Goal: Task Accomplishment & Management: Manage account settings

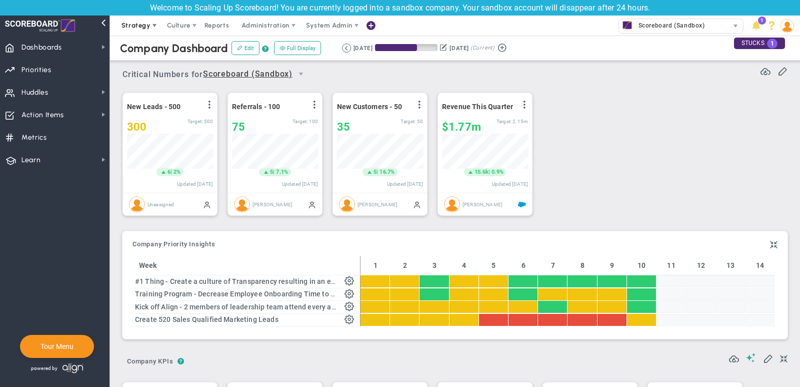
click at [137, 25] on span "Strategy" at bounding box center [136, 26] width 29 height 8
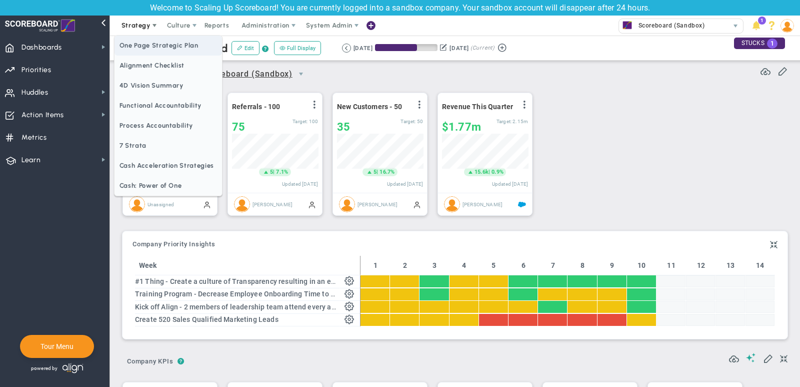
click at [141, 44] on span "One Page Strategic Plan" at bounding box center [169, 46] width 108 height 20
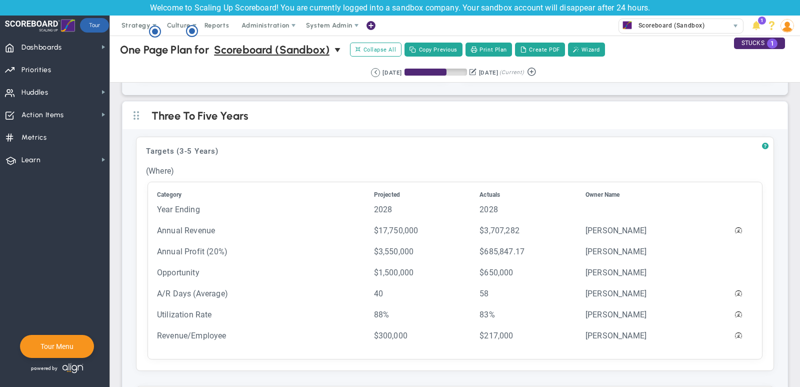
scroll to position [312, 0]
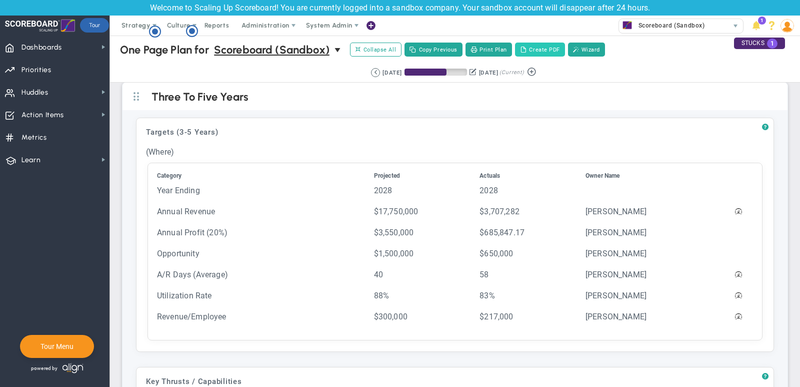
click at [541, 48] on button "Create PDF" at bounding box center [540, 50] width 50 height 14
click at [68, 49] on span "Dashboards Dashboards" at bounding box center [55, 47] width 110 height 23
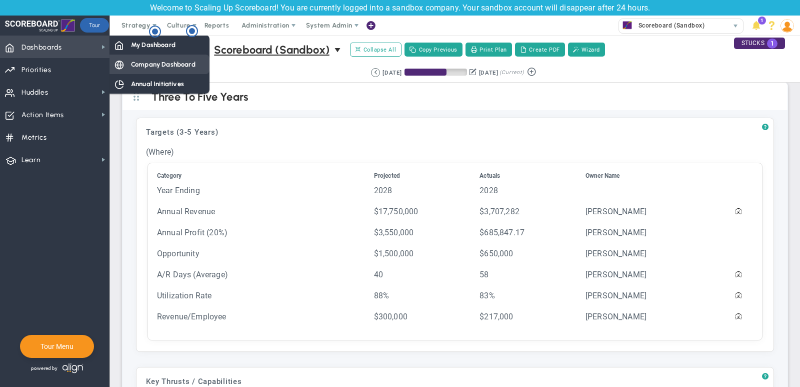
click at [191, 63] on span "Company Dashboard" at bounding box center [163, 65] width 65 height 10
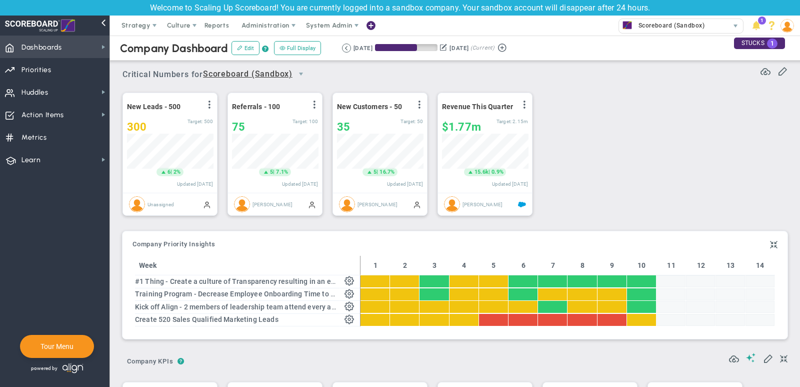
scroll to position [35, 86]
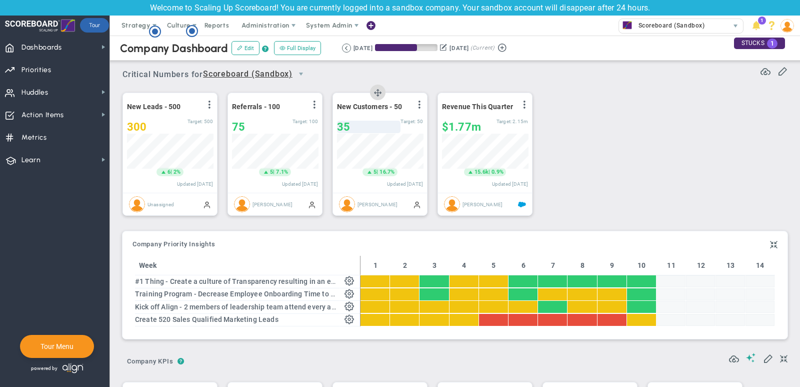
click at [366, 126] on div "35" at bounding box center [369, 127] width 64 height 13
type input "37"
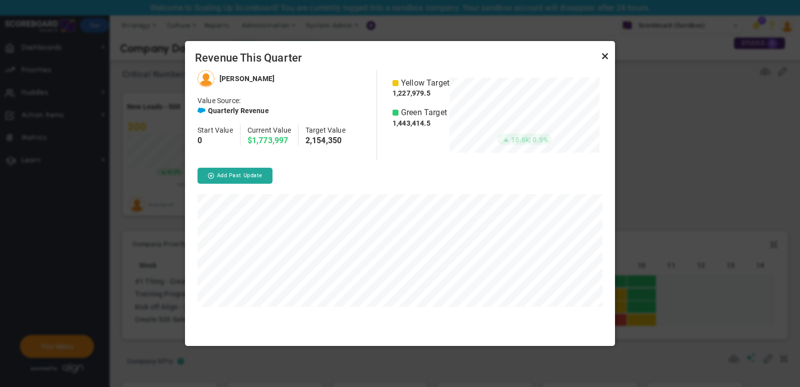
click at [603, 59] on link "Close" at bounding box center [605, 56] width 12 height 12
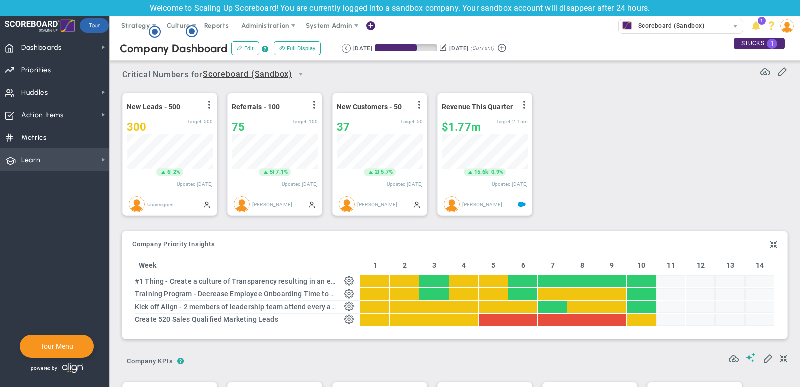
click at [33, 167] on span "Learn" at bounding box center [31, 160] width 19 height 21
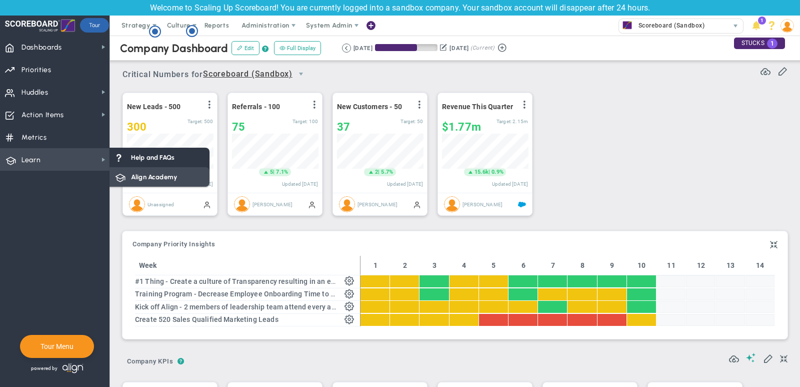
click at [138, 184] on div "Align Academy" at bounding box center [160, 177] width 100 height 20
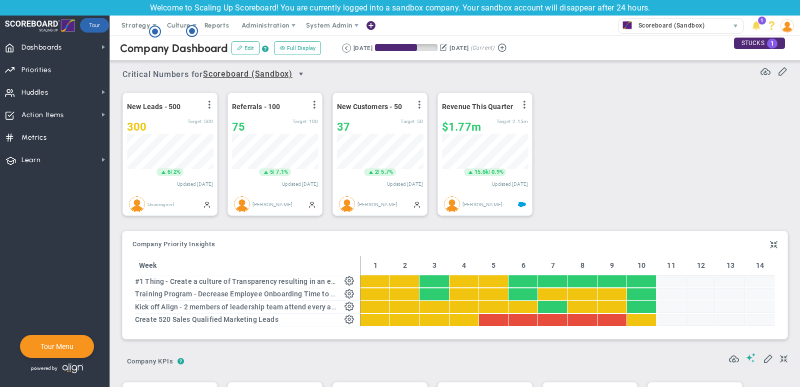
click at [304, 72] on span "select" at bounding box center [301, 74] width 8 height 8
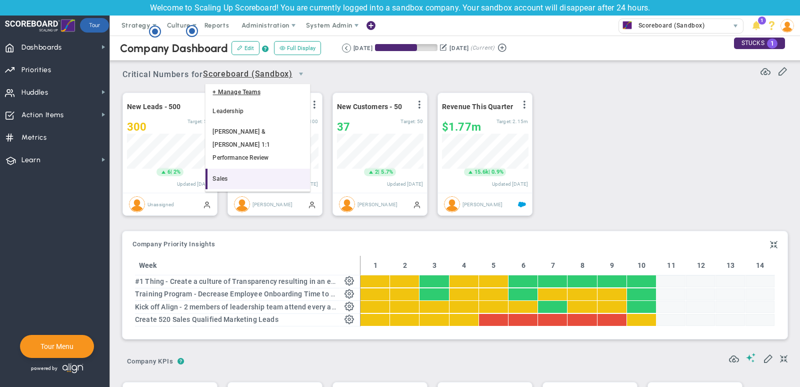
click at [242, 169] on li "Sales" at bounding box center [258, 179] width 105 height 21
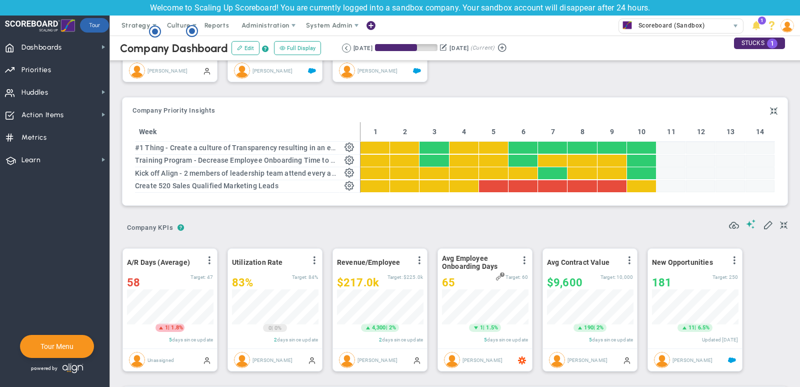
scroll to position [134, 0]
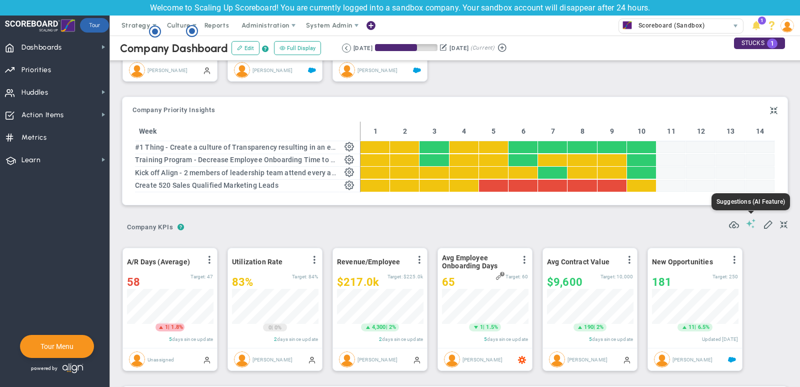
click at [751, 223] on span at bounding box center [751, 224] width 10 height 10
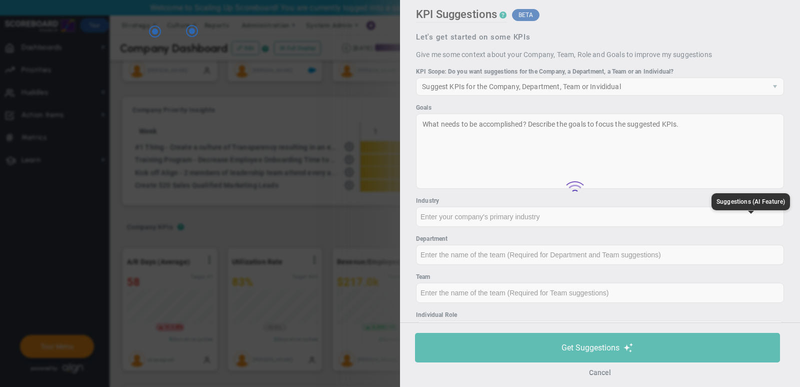
type input "None"
type input "0"
type input "$0"
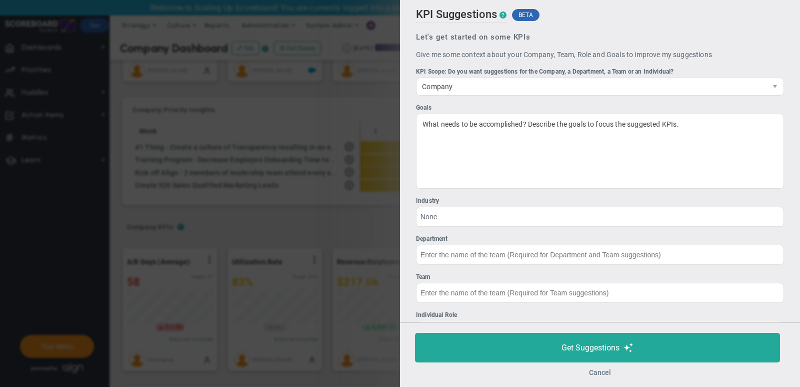
click at [603, 372] on button "Cancel" at bounding box center [600, 372] width 22 height 8
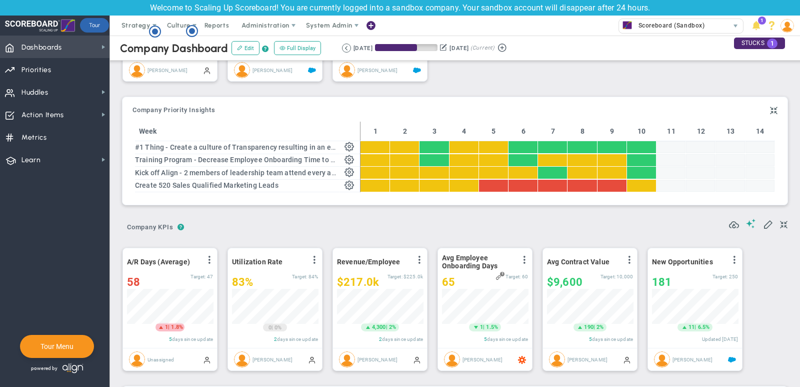
click at [98, 49] on span "Dashboards Dashboards" at bounding box center [55, 47] width 110 height 23
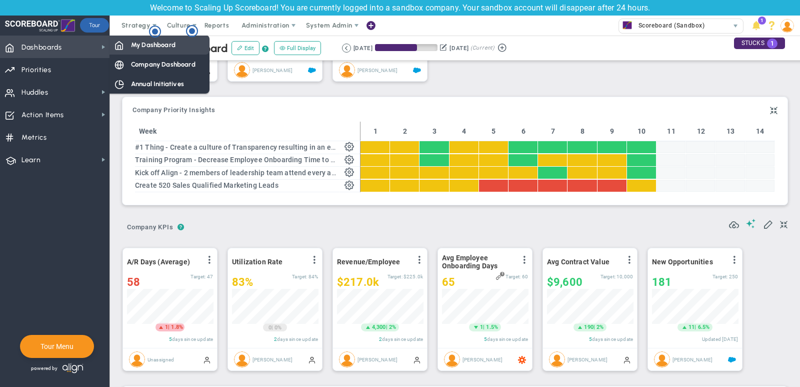
click at [145, 52] on div "My Dashboard" at bounding box center [160, 45] width 100 height 20
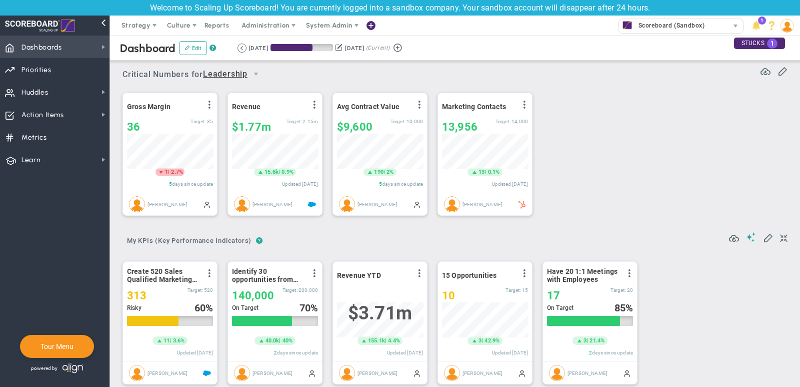
scroll to position [500001, 499950]
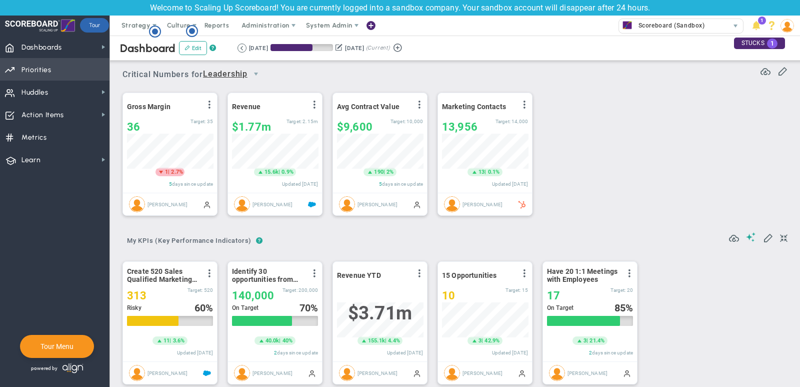
click at [86, 71] on span "Priorities OKR Tree Priorities OKRs" at bounding box center [55, 69] width 110 height 23
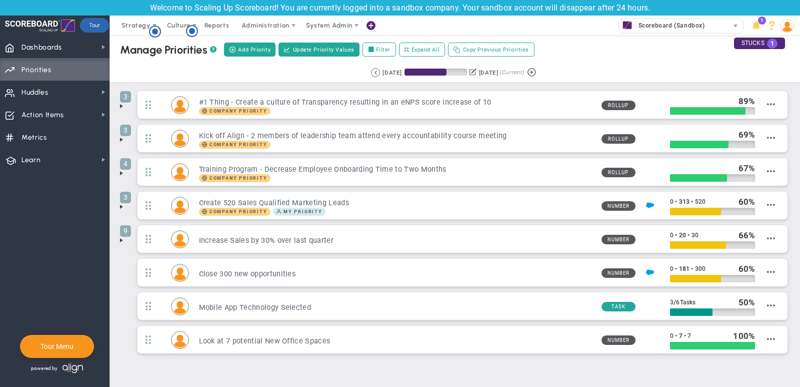
click at [123, 105] on span at bounding box center [122, 106] width 8 height 8
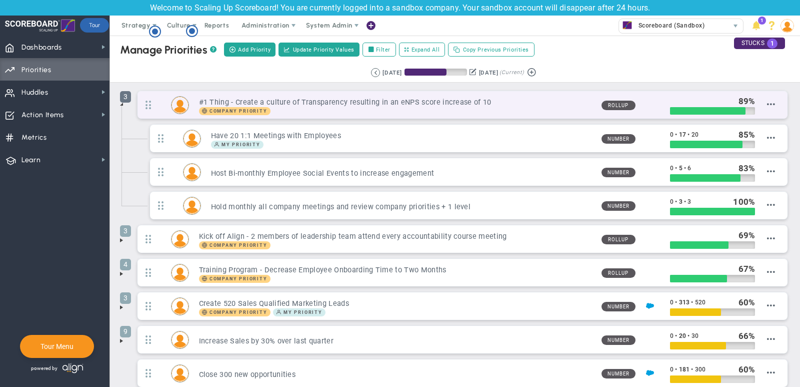
click at [135, 101] on div "3 #1 Thing - Create a culture of Transparency resulting in an eNPS score increa…" at bounding box center [462, 108] width 655 height 34
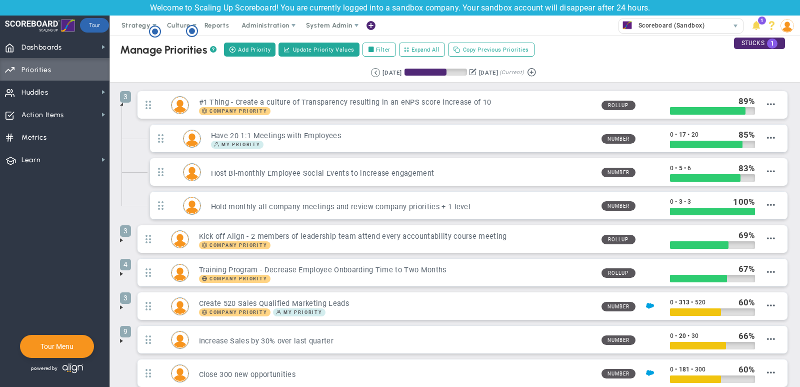
click at [123, 104] on span at bounding box center [122, 104] width 8 height 8
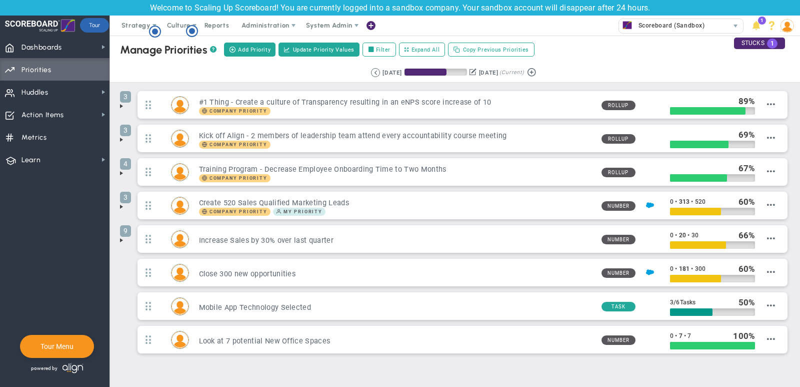
click at [123, 104] on span at bounding box center [122, 106] width 8 height 8
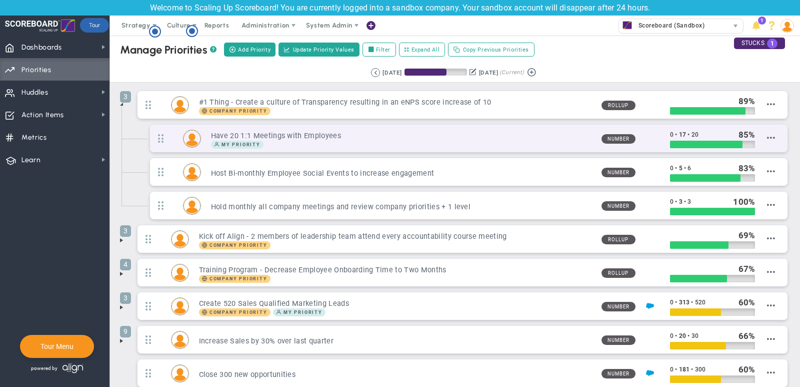
click at [552, 141] on div "My Priority" at bounding box center [402, 145] width 383 height 8
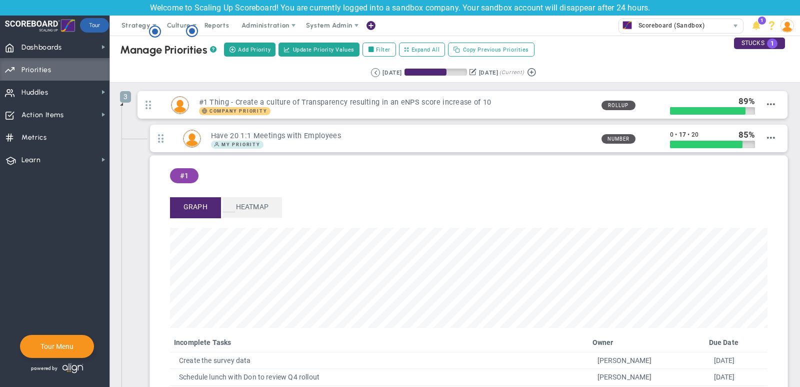
scroll to position [73, 0]
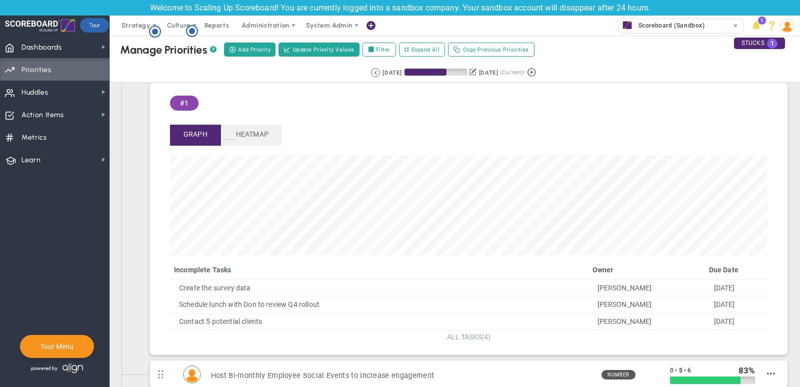
click at [466, 333] on span "ALL TASKS" at bounding box center [464, 337] width 35 height 8
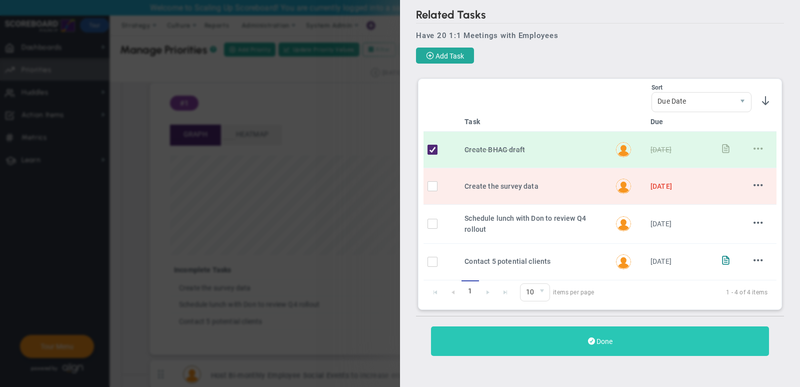
click at [624, 331] on button "Done" at bounding box center [600, 341] width 338 height 30
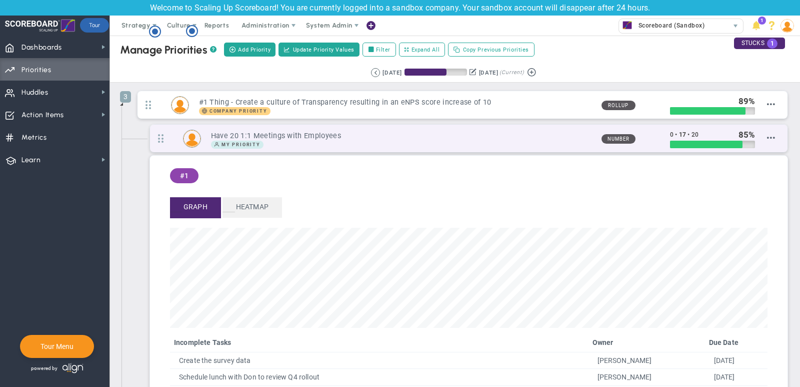
click at [355, 132] on h3 "Have 20 1:1 Meetings with Employees" at bounding box center [402, 136] width 383 height 10
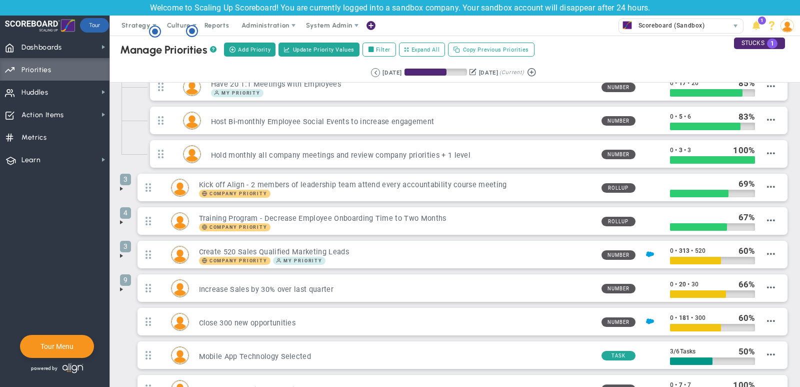
scroll to position [81, 0]
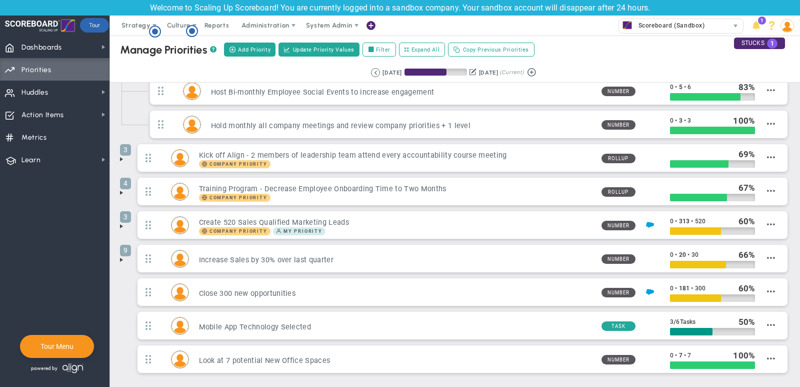
click at [120, 256] on span at bounding box center [122, 260] width 8 height 8
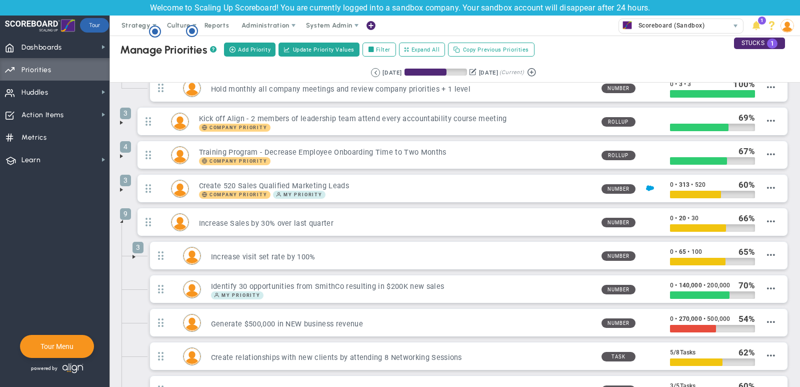
scroll to position [129, 0]
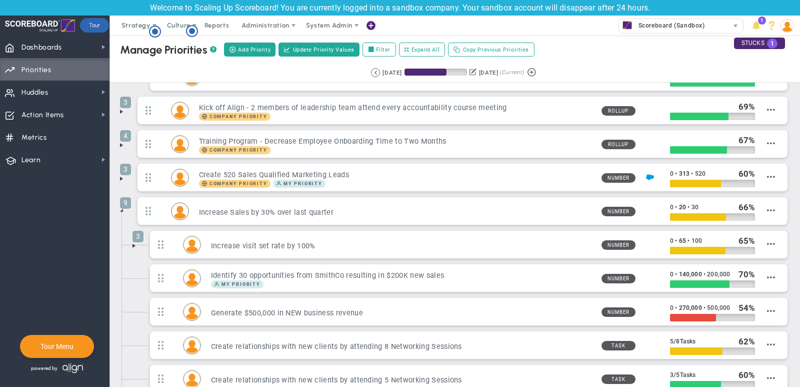
click at [134, 244] on span at bounding box center [134, 246] width 8 height 8
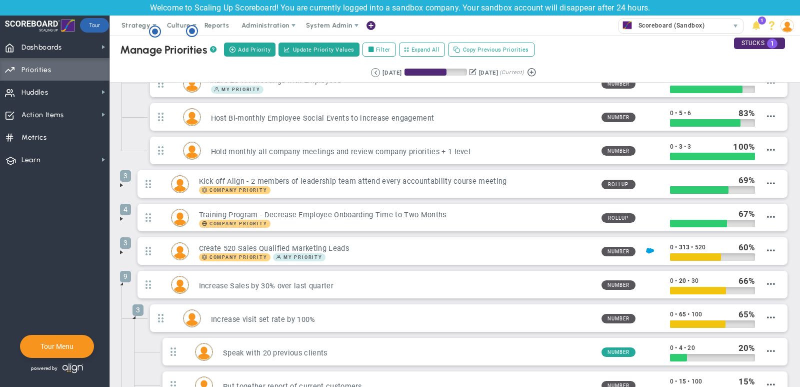
scroll to position [56, 0]
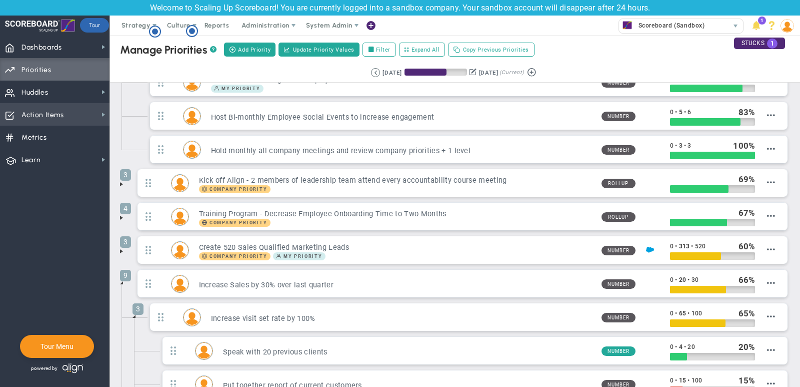
click at [85, 112] on span "Action Items Action Items" at bounding box center [55, 114] width 110 height 23
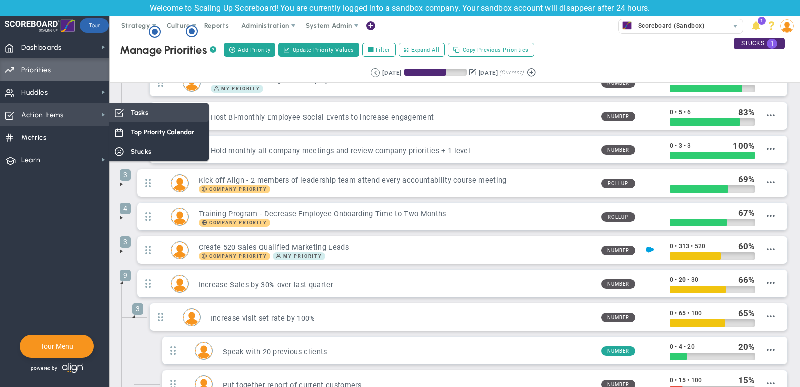
click at [145, 111] on span "Tasks" at bounding box center [140, 113] width 18 height 10
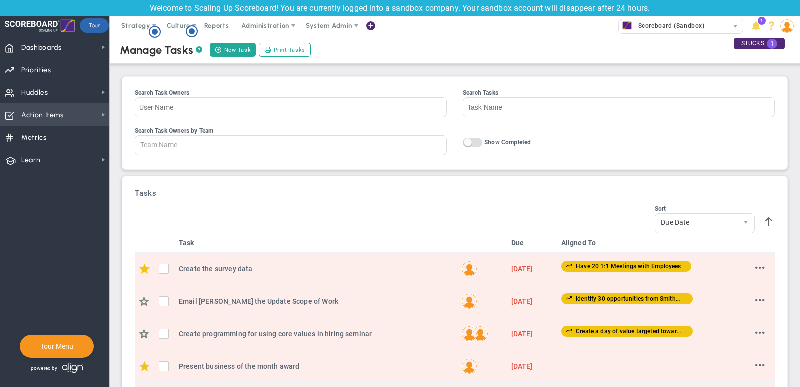
click at [61, 117] on span "Action Items" at bounding box center [43, 115] width 43 height 21
click at [192, 140] on div at bounding box center [291, 145] width 312 height 20
click at [158, 140] on input "Search Task Owners by Team All Hands on Deck Leadership Mark & [PERSON_NAME] 1:…" at bounding box center [147, 145] width 23 height 18
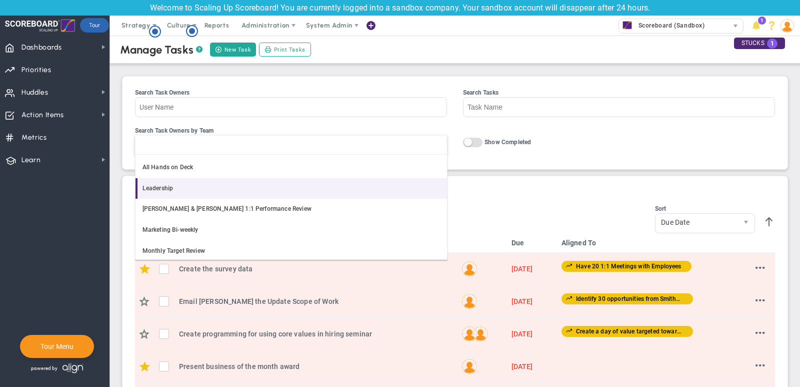
click at [183, 188] on li "Leadership" at bounding box center [292, 188] width 312 height 21
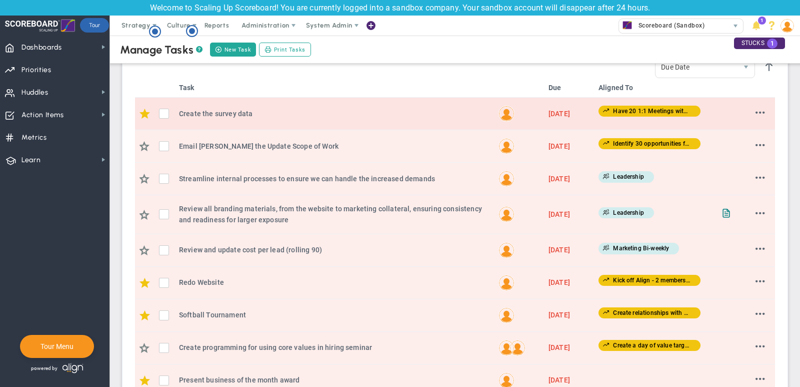
scroll to position [6, 0]
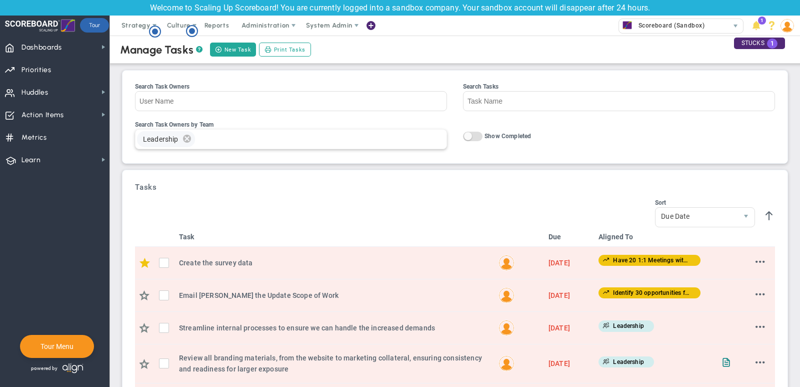
click at [186, 137] on span "delete" at bounding box center [187, 139] width 11 height 16
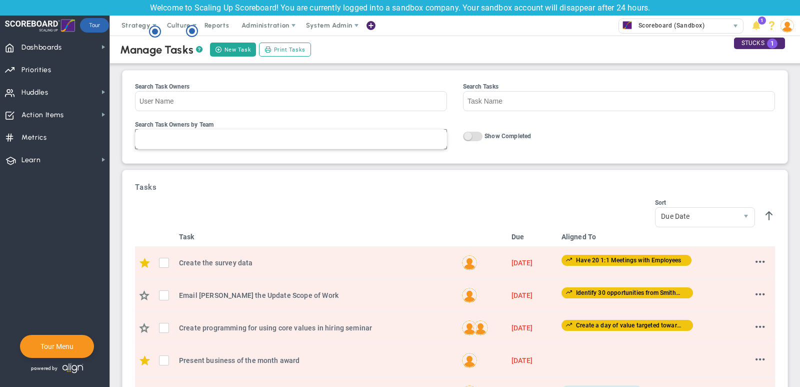
type input "Team Name"
click at [471, 138] on span "On Off" at bounding box center [473, 137] width 20 height 10
click at [0, 0] on input "On Off Show Completed" at bounding box center [0, 0] width 0 height 0
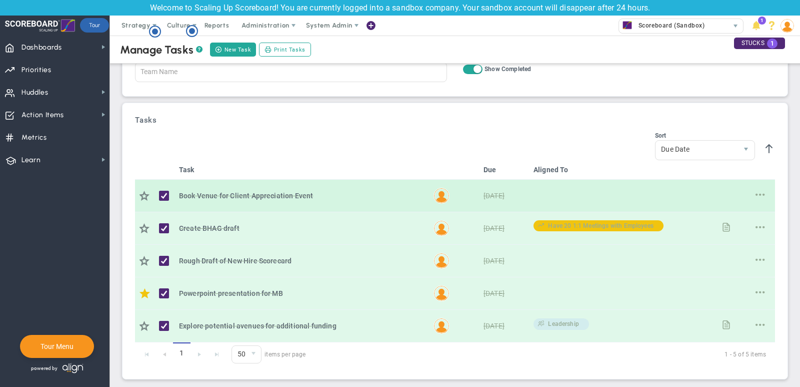
scroll to position [0, 0]
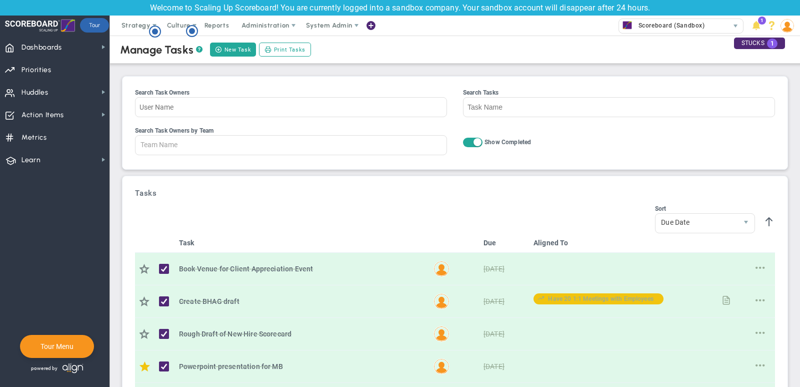
click at [473, 142] on span "On Off" at bounding box center [473, 143] width 20 height 10
click at [0, 0] on input "On Off Show Completed" at bounding box center [0, 0] width 0 height 0
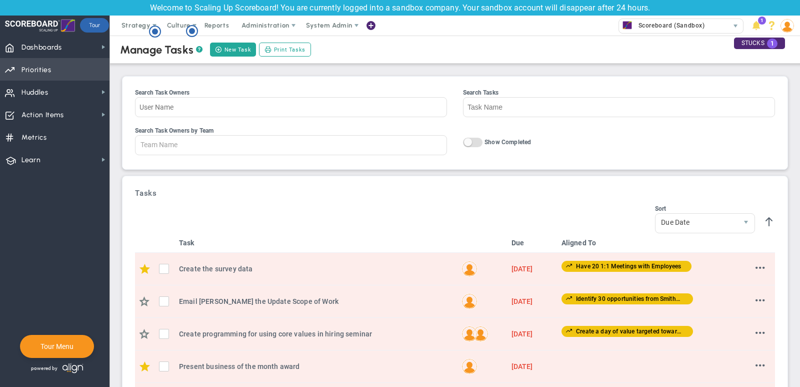
click at [71, 72] on span "Priorities OKR Tree Priorities OKRs" at bounding box center [55, 69] width 110 height 23
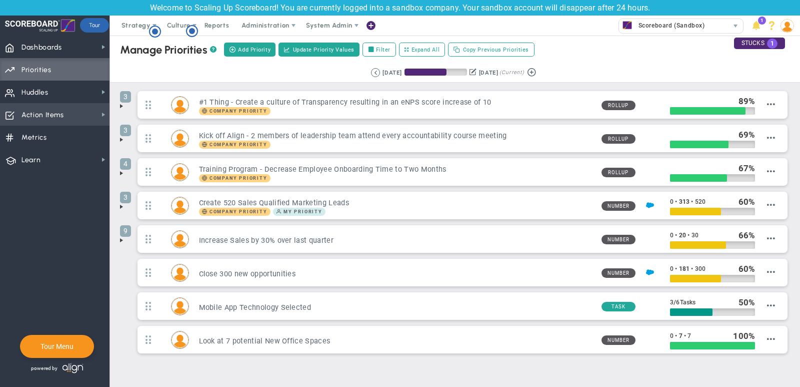
click at [75, 114] on span "Action Items Action Items" at bounding box center [55, 114] width 110 height 23
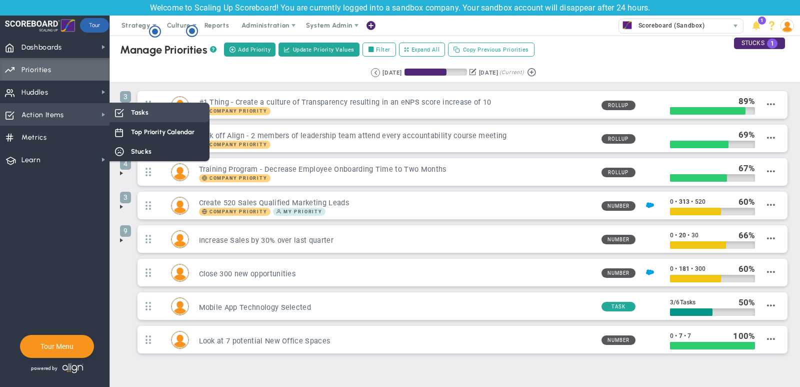
click at [147, 118] on div "Tasks" at bounding box center [160, 113] width 100 height 20
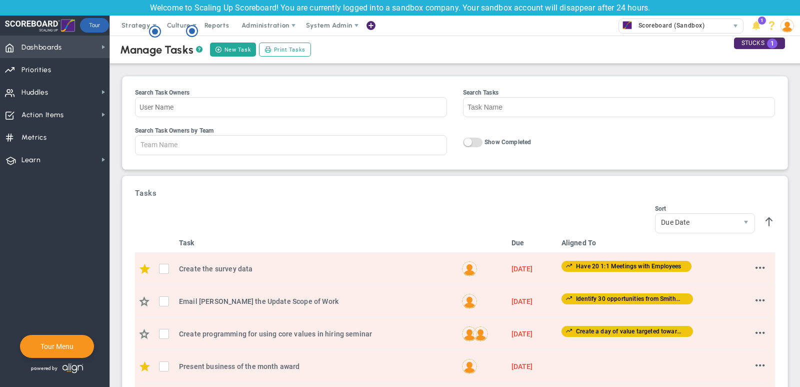
click at [73, 48] on span "Dashboards Dashboards" at bounding box center [55, 47] width 110 height 23
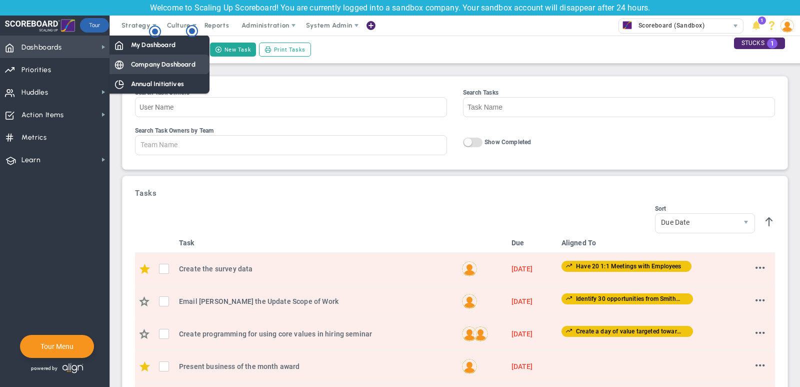
click at [170, 60] on span "Company Dashboard" at bounding box center [163, 65] width 65 height 10
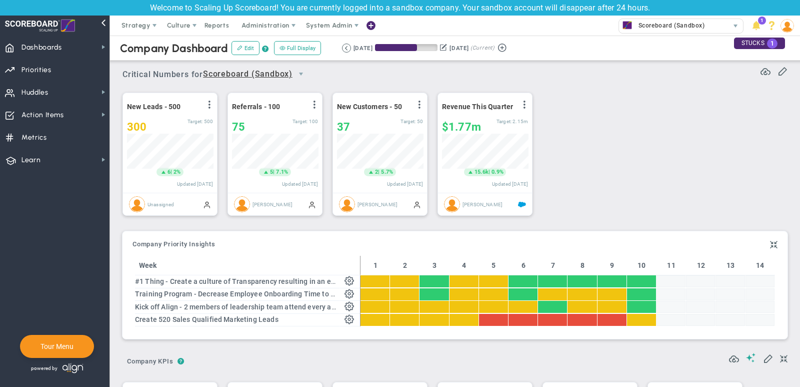
scroll to position [500001, 499950]
click at [85, 74] on span "Priorities OKR Tree Priorities OKRs" at bounding box center [55, 69] width 110 height 23
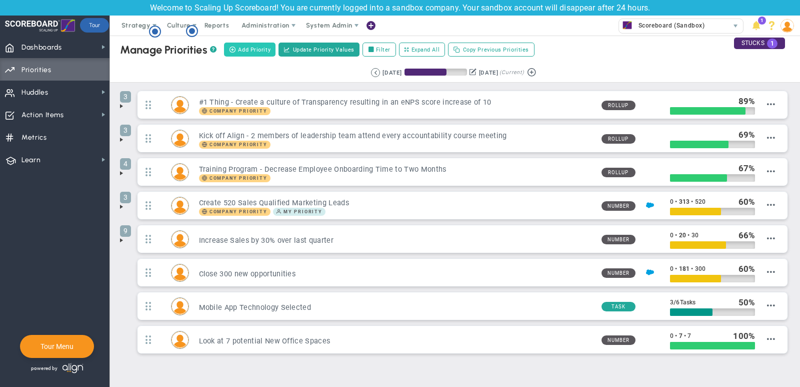
click at [252, 51] on span "Add Priority" at bounding box center [254, 50] width 33 height 9
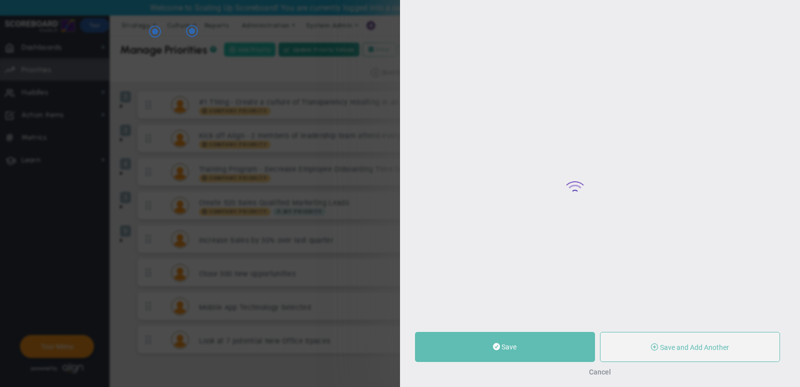
type input "0"
radio input "true"
type input "[PERSON_NAME]"
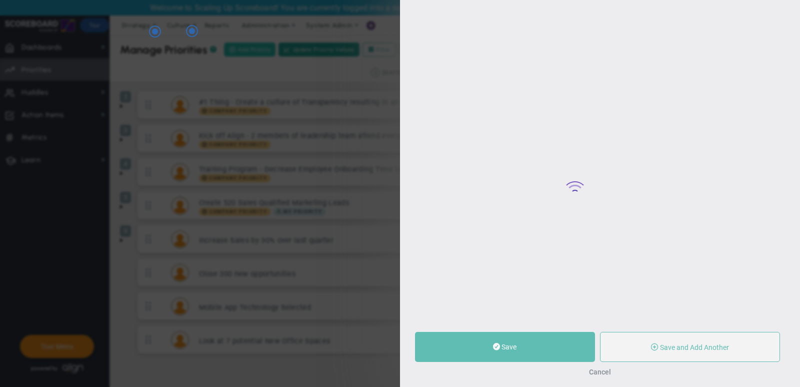
type input "0"
radio input "true"
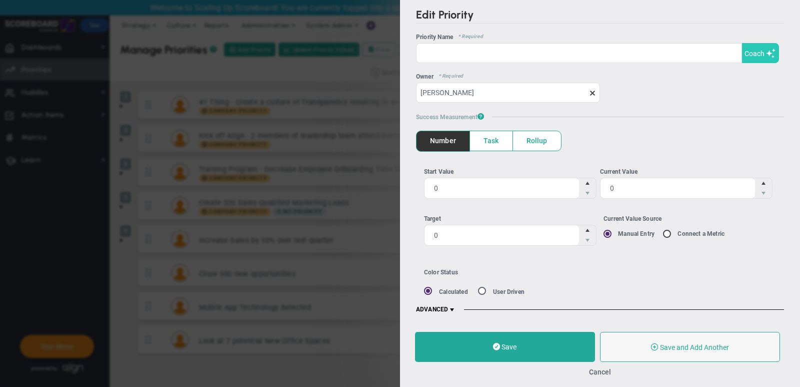
click at [768, 54] on span at bounding box center [771, 54] width 10 height 10
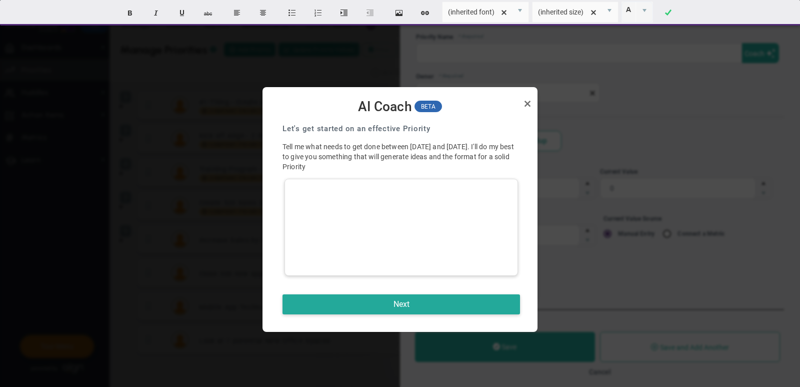
click at [418, 226] on div at bounding box center [402, 227] width 234 height 97
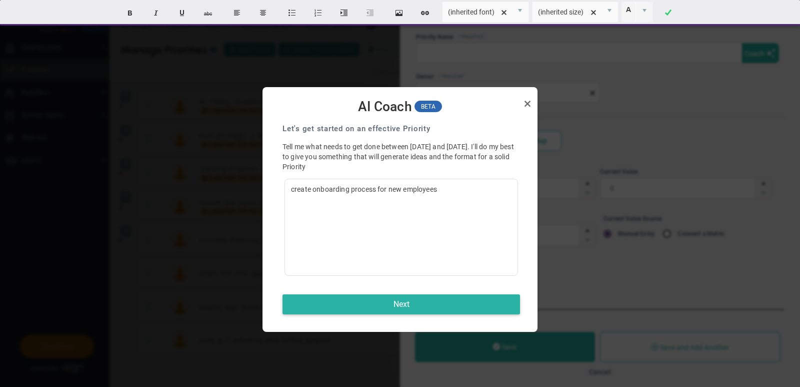
click at [417, 303] on button "Next" at bounding box center [402, 304] width 238 height 20
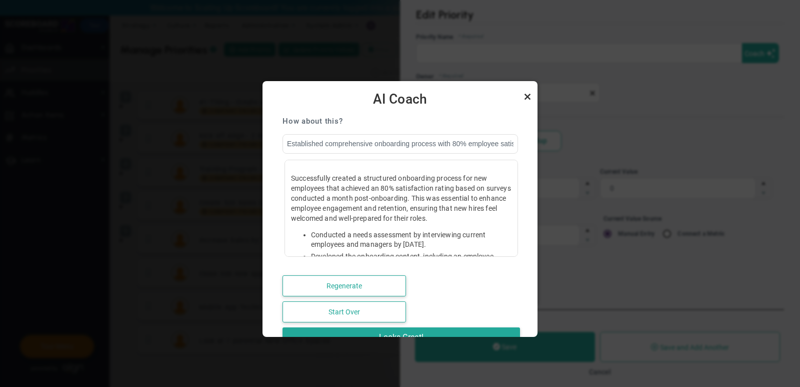
click at [528, 96] on link "Close" at bounding box center [528, 97] width 12 height 12
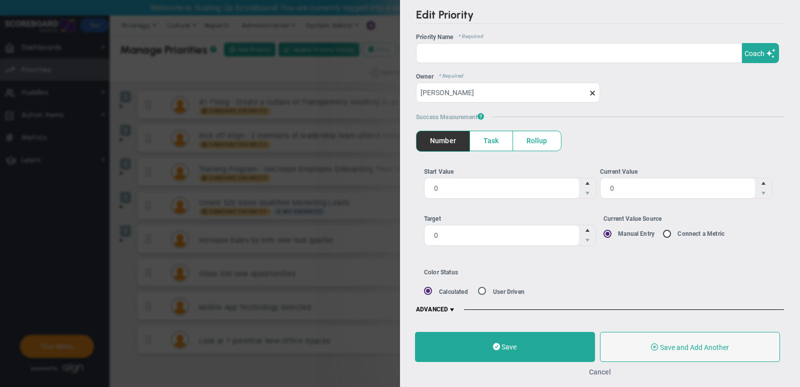
click at [600, 371] on button "Cancel" at bounding box center [600, 372] width 22 height 8
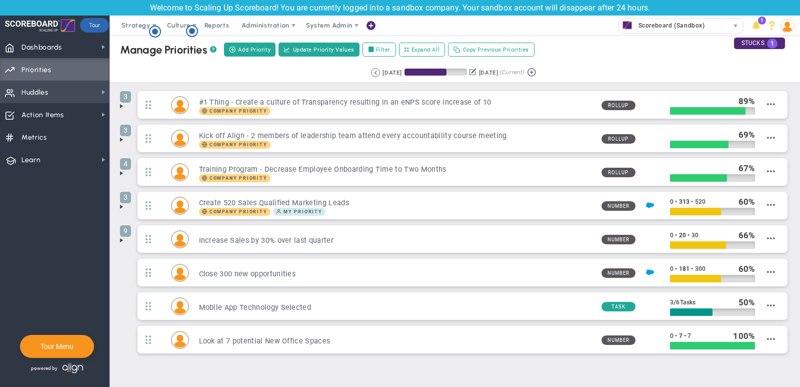
click at [64, 99] on span "Huddles Huddles" at bounding box center [55, 92] width 110 height 23
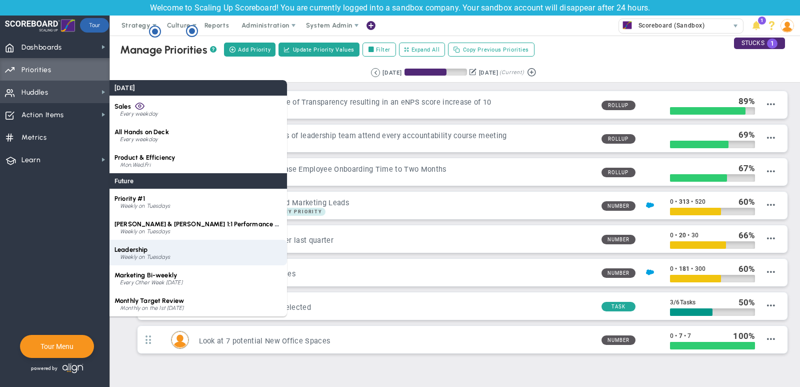
click at [182, 251] on div "Leadership Weekly on Tuesdays" at bounding box center [199, 253] width 178 height 26
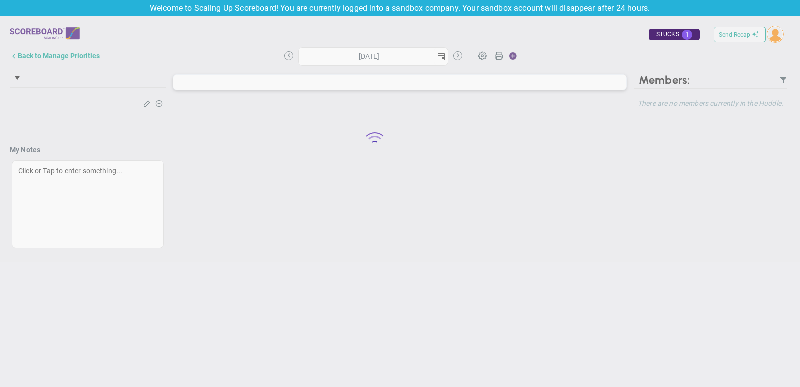
type input "[DATE]"
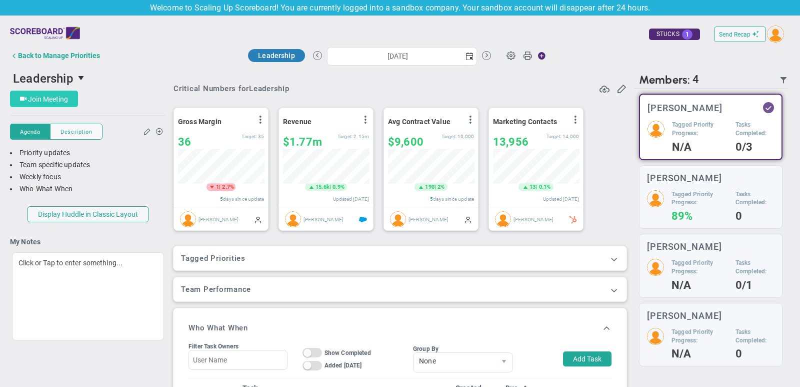
click at [59, 101] on span "Join Meeting" at bounding box center [48, 99] width 40 height 8
click at [616, 262] on span at bounding box center [614, 259] width 10 height 10
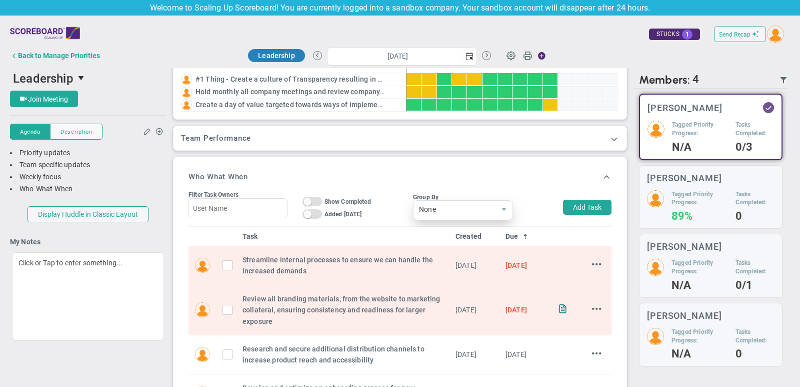
scroll to position [248, 0]
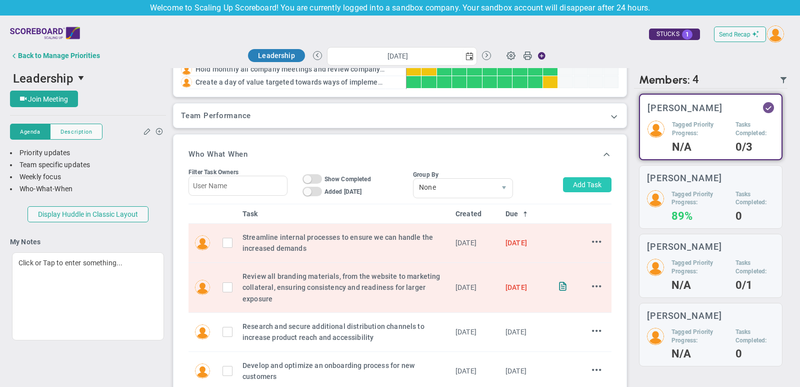
click at [591, 188] on button "Add Task" at bounding box center [587, 184] width 49 height 15
type input "[PERSON_NAME]"
type input "[DATE]"
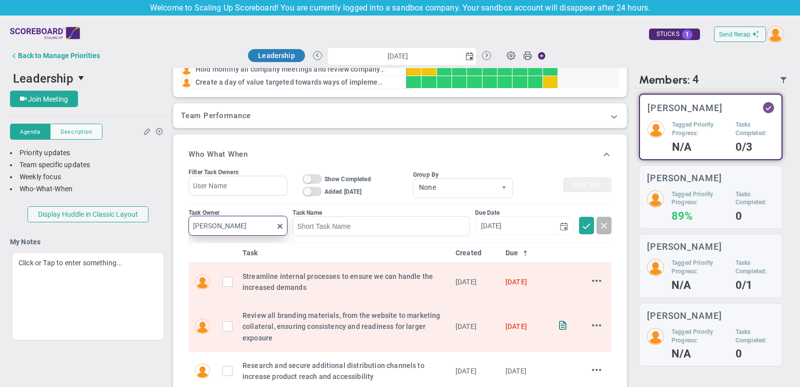
click at [233, 219] on input "[PERSON_NAME]" at bounding box center [238, 226] width 99 height 20
click at [234, 219] on input "[PERSON_NAME]" at bounding box center [238, 226] width 99 height 20
click at [237, 243] on span "[PERSON_NAME]" at bounding box center [241, 246] width 55 height 7
type input "[PERSON_NAME]"
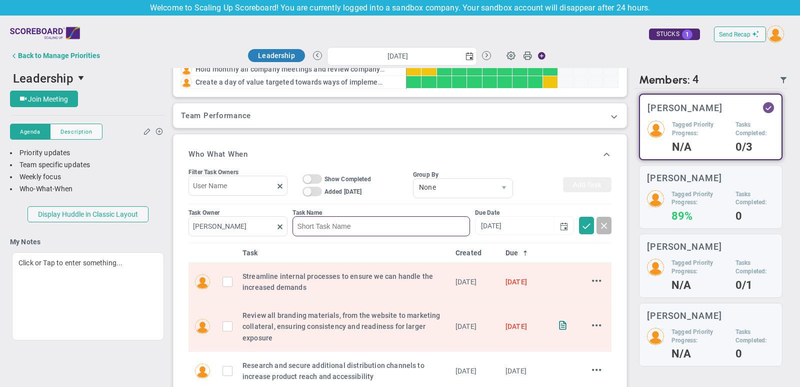
click at [339, 229] on input at bounding box center [381, 226] width 177 height 20
type input "example"
click at [536, 221] on input "[DATE]" at bounding box center [515, 225] width 79 height 18
click at [561, 222] on span "select" at bounding box center [564, 226] width 8 height 8
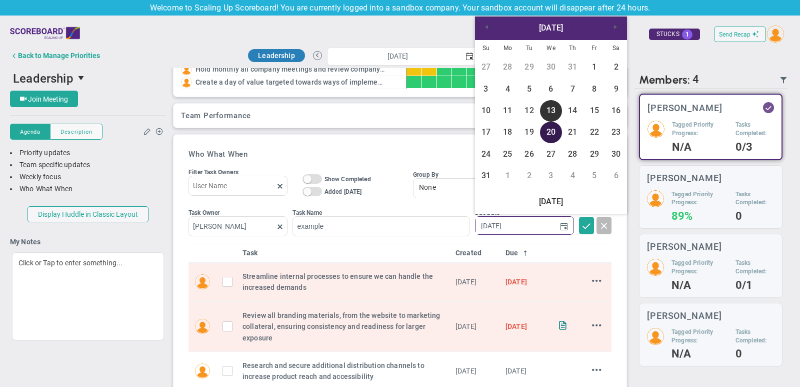
click at [552, 127] on link "20" at bounding box center [551, 133] width 22 height 22
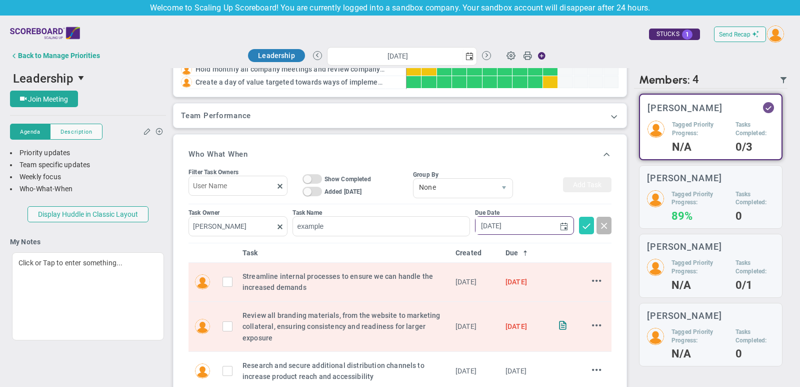
click at [588, 225] on span at bounding box center [587, 225] width 10 height 10
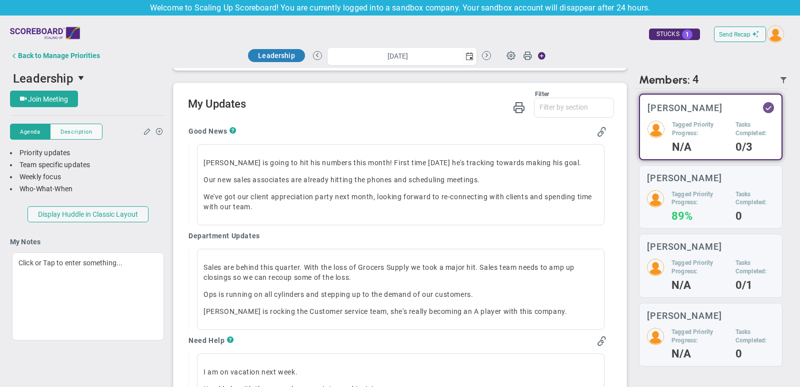
scroll to position [643, 0]
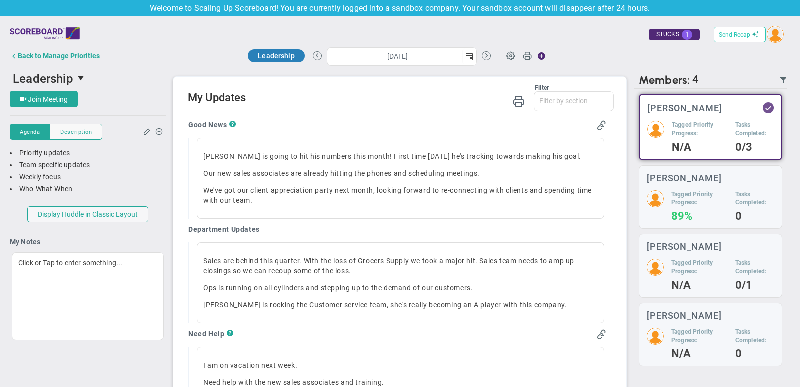
click at [730, 33] on span "Send Recap" at bounding box center [735, 34] width 32 height 7
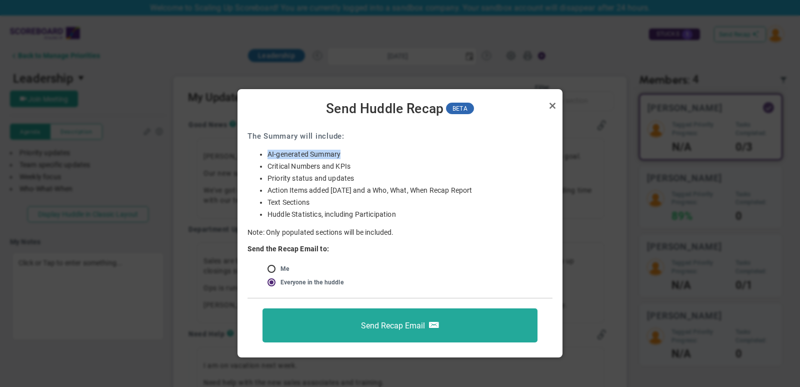
drag, startPoint x: 266, startPoint y: 157, endPoint x: 349, endPoint y: 157, distance: 83.0
click at [349, 157] on ul "AI-generated Summary Critical Numbers KPIs Critical Numbers and KPIs Priority s…" at bounding box center [400, 185] width 305 height 70
click at [554, 106] on link "Close" at bounding box center [553, 106] width 12 height 12
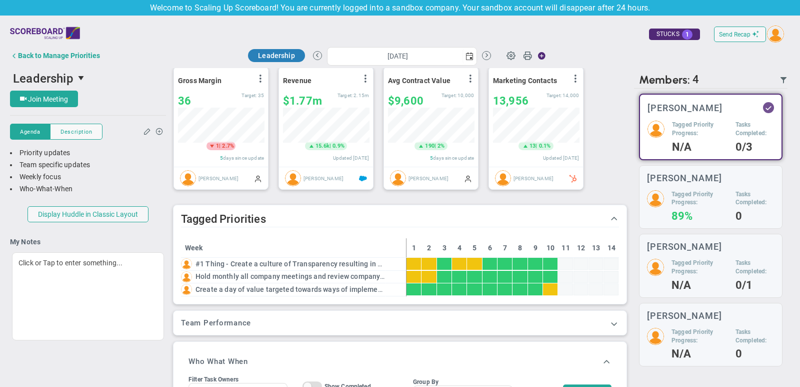
scroll to position [0, 0]
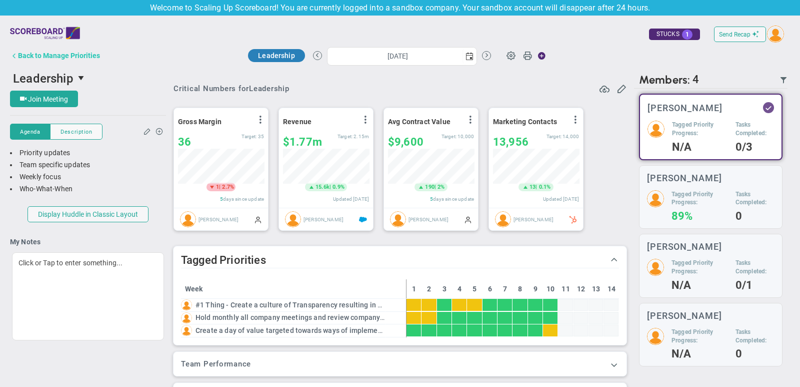
click at [87, 55] on div "Back to Manage Priorities" at bounding box center [59, 56] width 82 height 8
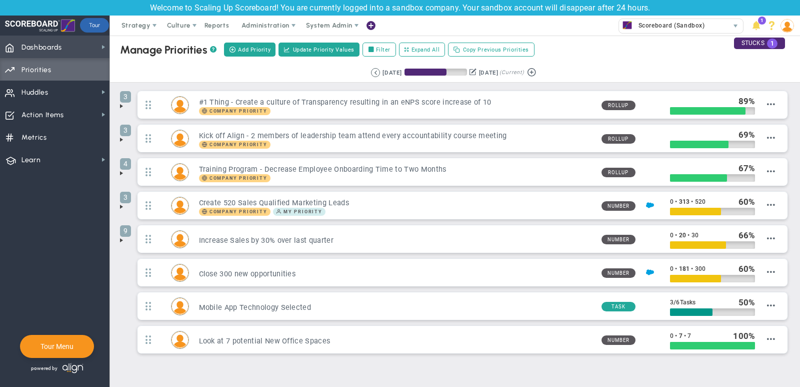
click at [79, 50] on span "Dashboards Dashboards" at bounding box center [55, 47] width 110 height 23
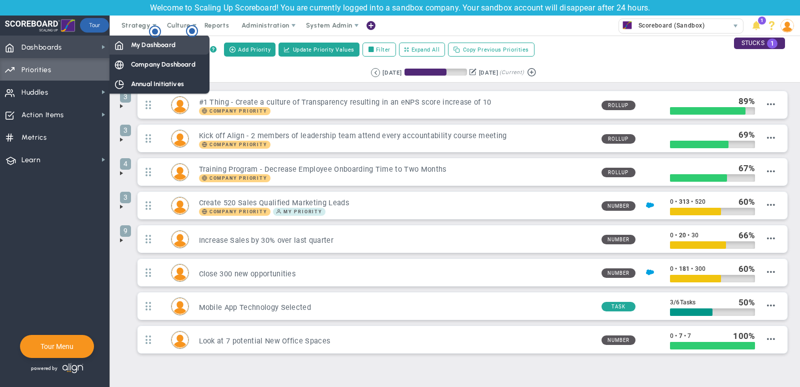
click at [132, 45] on span "My Dashboard" at bounding box center [153, 45] width 45 height 10
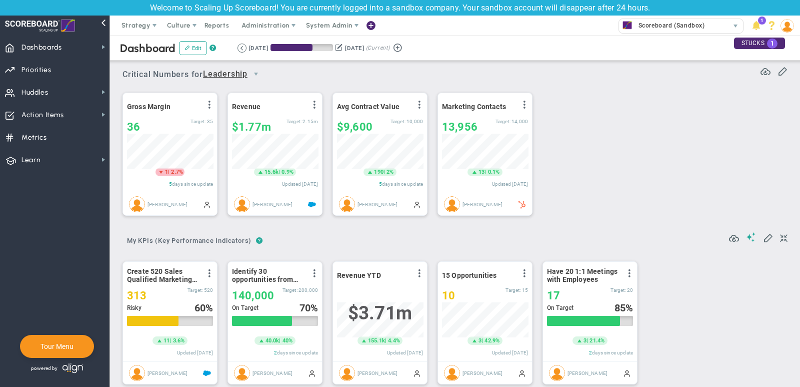
scroll to position [35, 86]
click at [86, 40] on span "Dashboards Dashboards" at bounding box center [55, 47] width 110 height 23
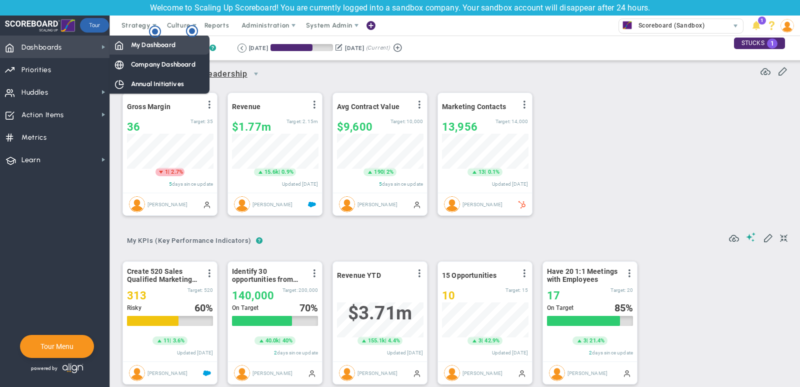
click at [146, 45] on span "My Dashboard" at bounding box center [153, 45] width 45 height 10
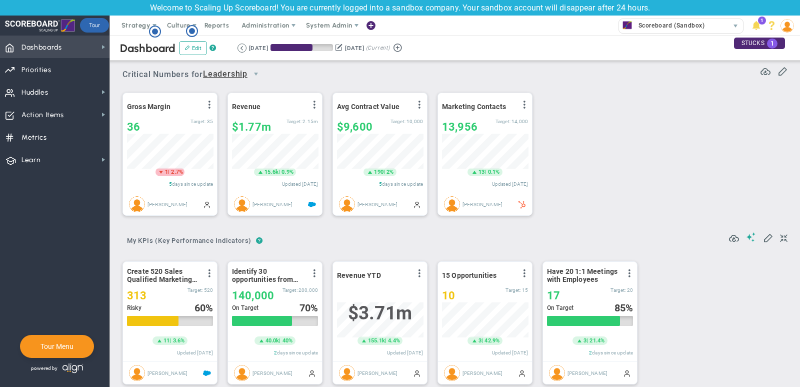
click at [76, 57] on span "Dashboards Dashboards" at bounding box center [55, 47] width 110 height 23
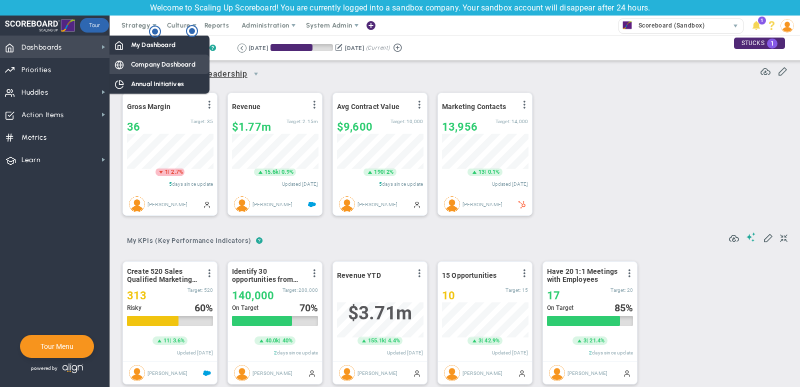
click at [151, 61] on span "Company Dashboard" at bounding box center [163, 65] width 65 height 10
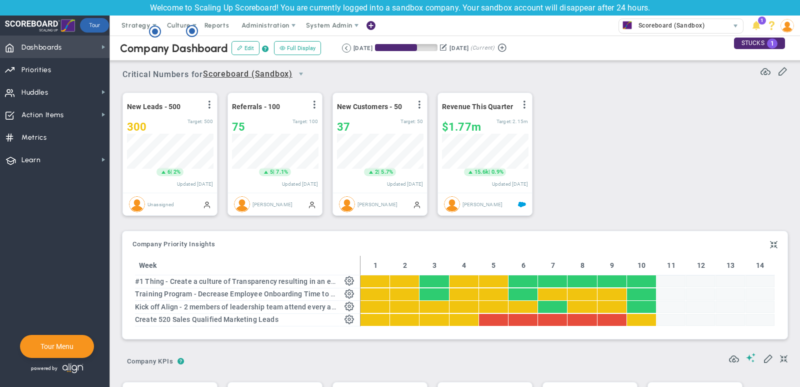
click at [79, 44] on span "Dashboards Dashboards" at bounding box center [55, 47] width 110 height 23
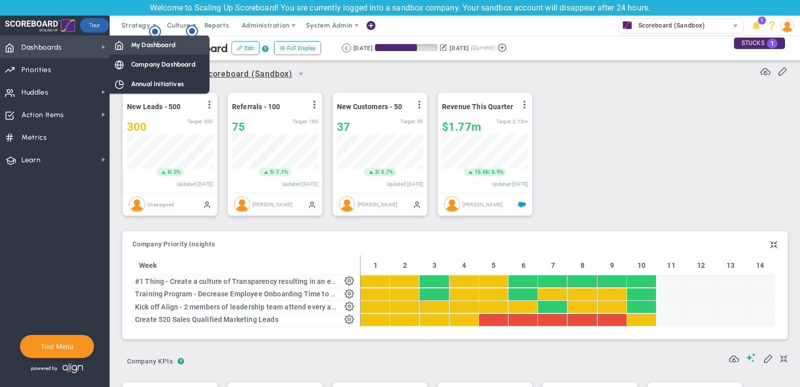
click at [129, 46] on div "My Dashboard" at bounding box center [160, 45] width 100 height 20
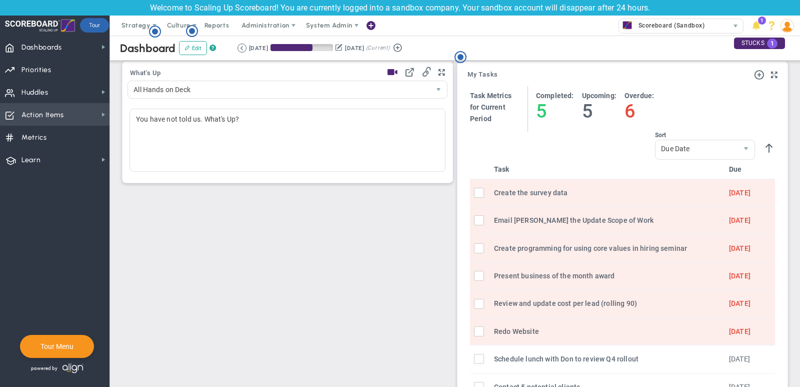
click at [84, 108] on span "Action Items Action Items" at bounding box center [55, 114] width 110 height 23
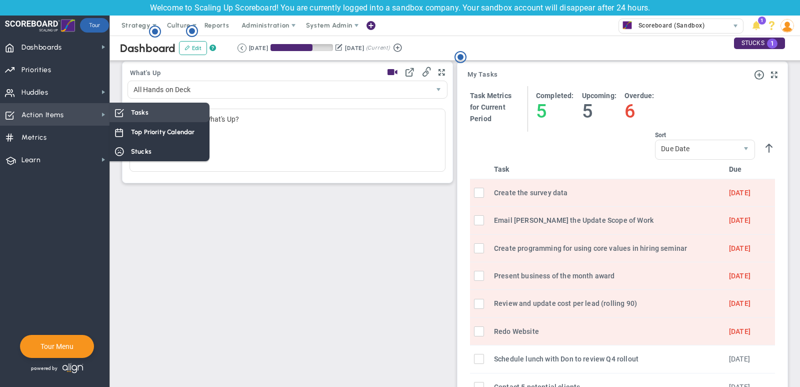
click at [135, 111] on span "Tasks" at bounding box center [140, 113] width 18 height 10
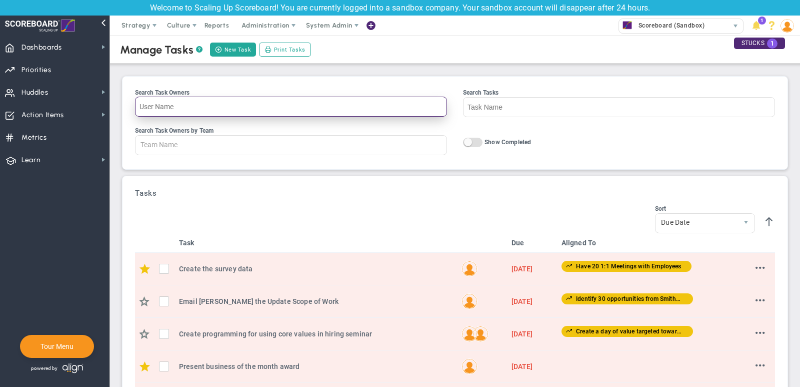
click at [188, 103] on input "Search Task Owners" at bounding box center [291, 107] width 312 height 20
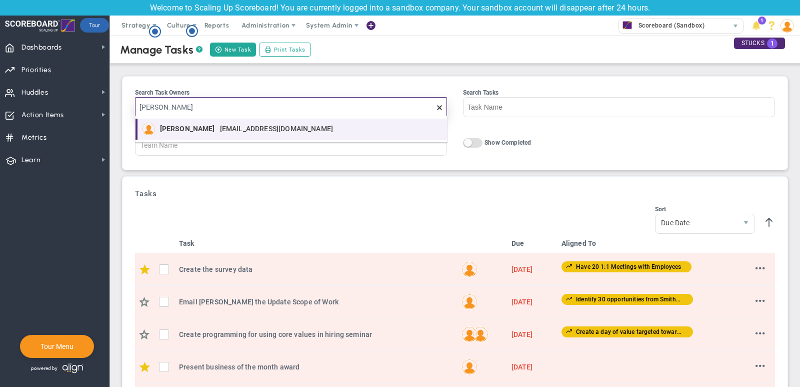
click at [156, 127] on div at bounding box center [152, 129] width 18 height 13
type input "[PERSON_NAME]"
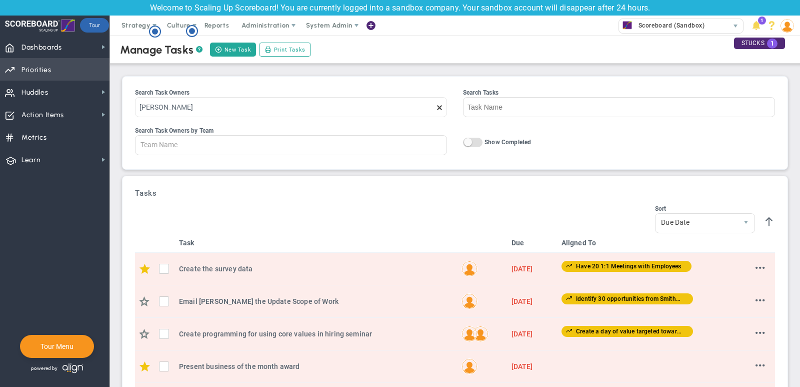
click at [75, 63] on span "Priorities OKR Tree Priorities OKRs" at bounding box center [55, 69] width 110 height 23
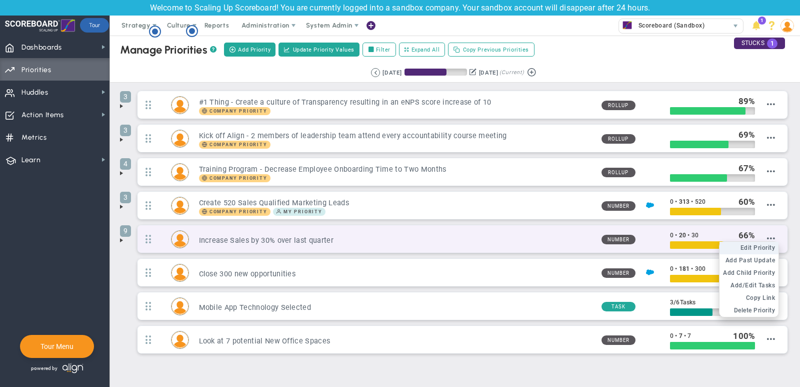
click at [760, 244] on span "Edit Priority" at bounding box center [758, 247] width 35 height 7
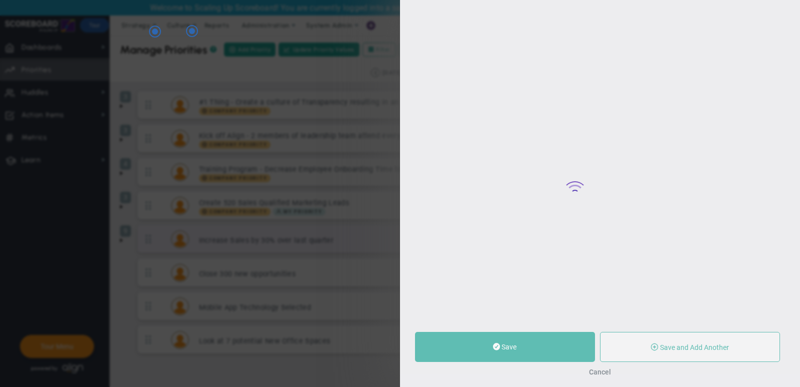
type input "Increase Sales by 30% over last quarter"
type input "0"
type input "20"
type input "30"
radio input "true"
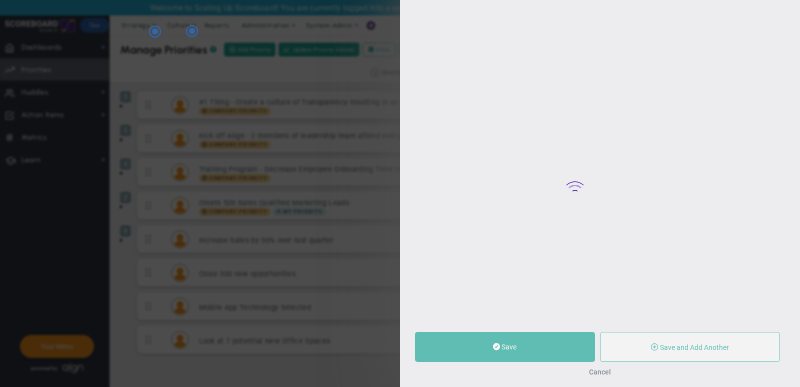
type input "[PERSON_NAME]"
type input "0"
type input "20"
type input "30"
radio input "true"
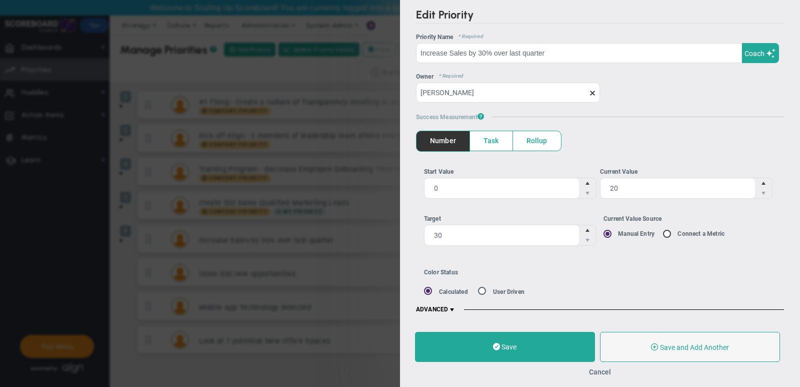
click at [454, 307] on span at bounding box center [452, 310] width 8 height 8
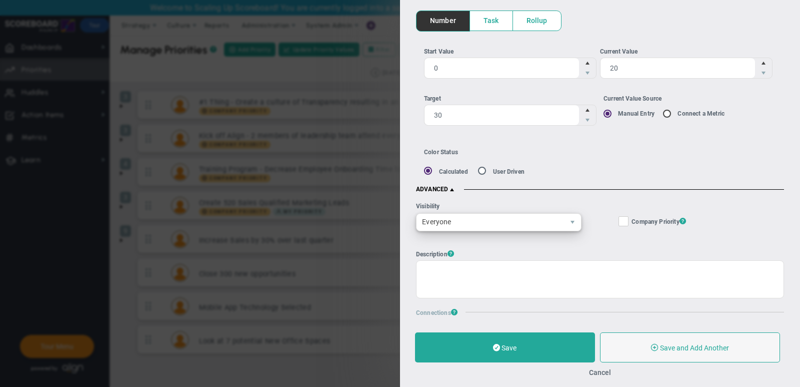
click at [523, 220] on span "Everyone" at bounding box center [491, 222] width 148 height 17
click at [607, 375] on button "Cancel" at bounding box center [600, 372] width 22 height 8
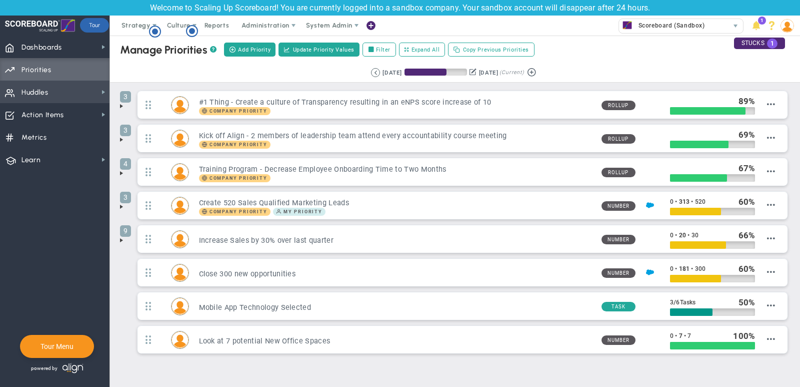
click at [45, 94] on span "Huddles" at bounding box center [35, 92] width 27 height 21
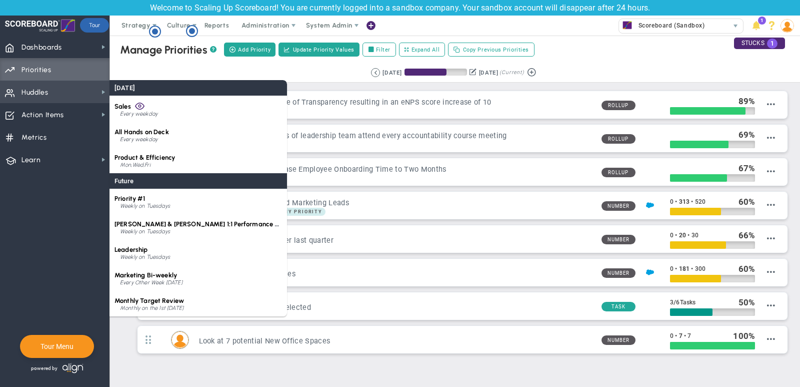
click at [68, 87] on span "Huddles Huddles" at bounding box center [55, 92] width 110 height 23
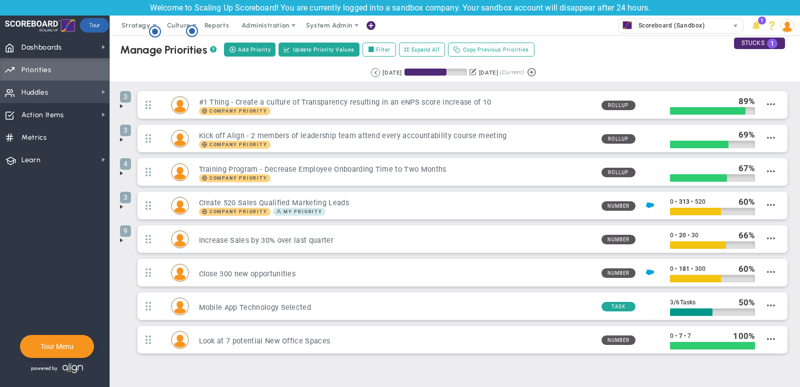
click at [68, 87] on span "Huddles Huddles" at bounding box center [55, 92] width 110 height 23
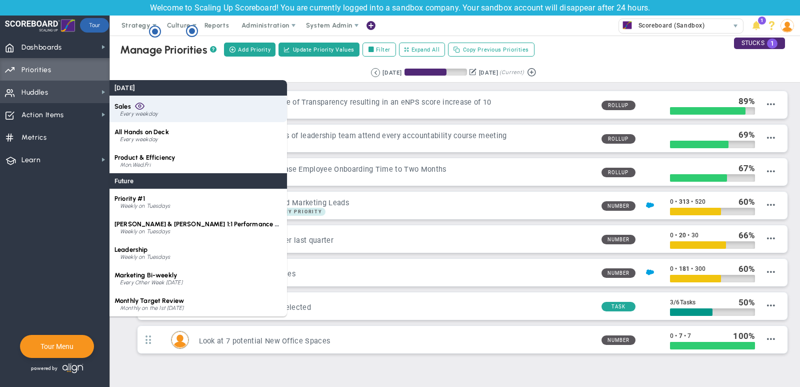
click at [148, 109] on div "Sales Every weekday" at bounding box center [199, 109] width 178 height 27
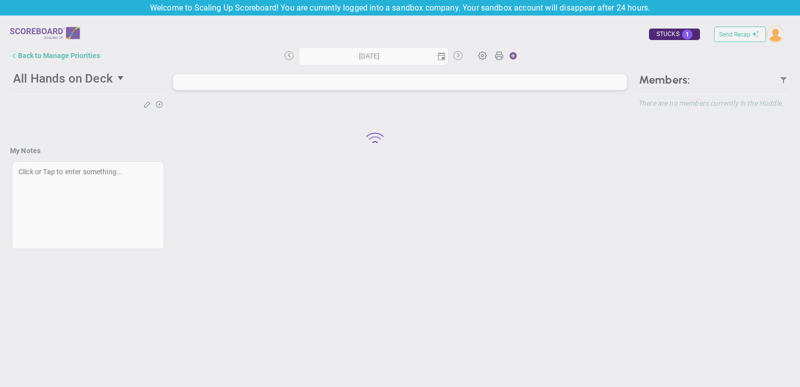
type input "[DATE]"
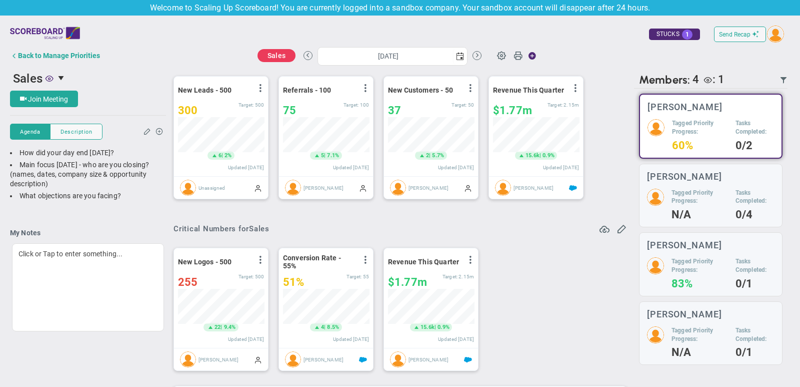
scroll to position [59, 0]
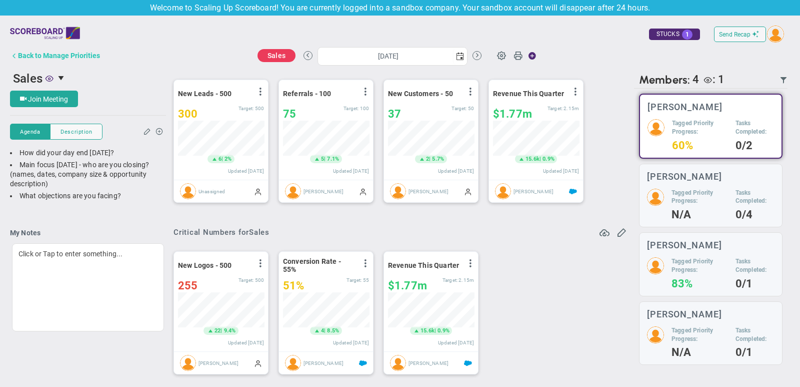
click at [93, 55] on div "Back to Manage Priorities" at bounding box center [59, 56] width 82 height 8
